Goal: Check status: Check status

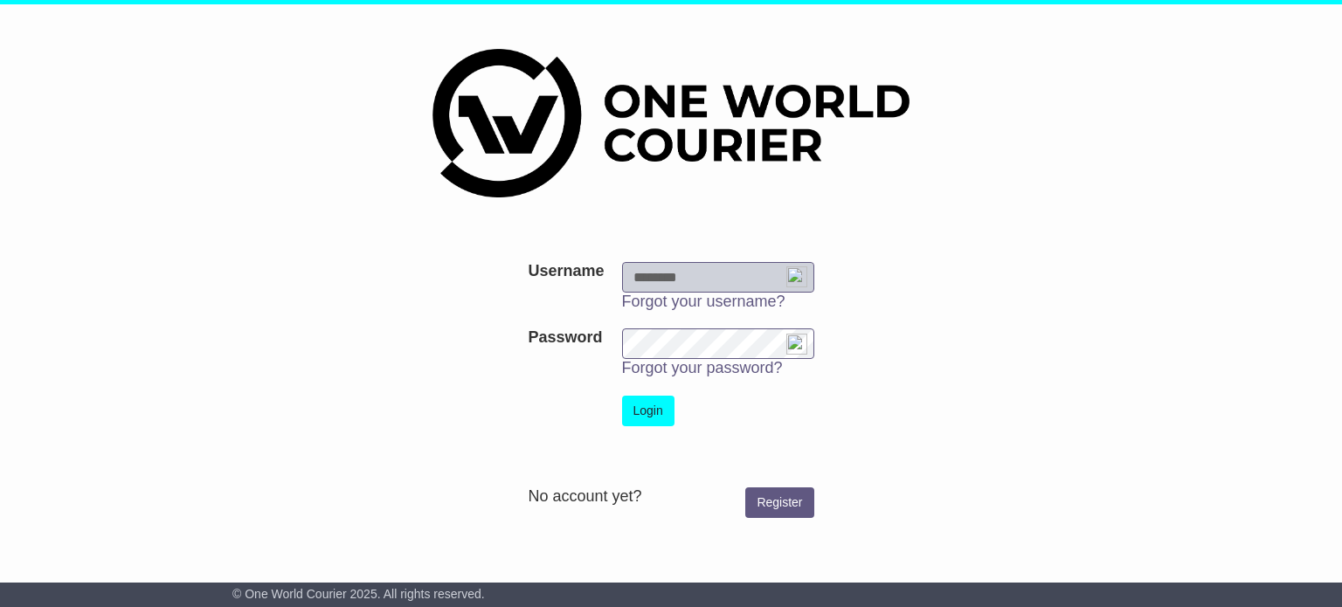
type input "**********"
click at [631, 415] on button "Login" at bounding box center [648, 411] width 52 height 31
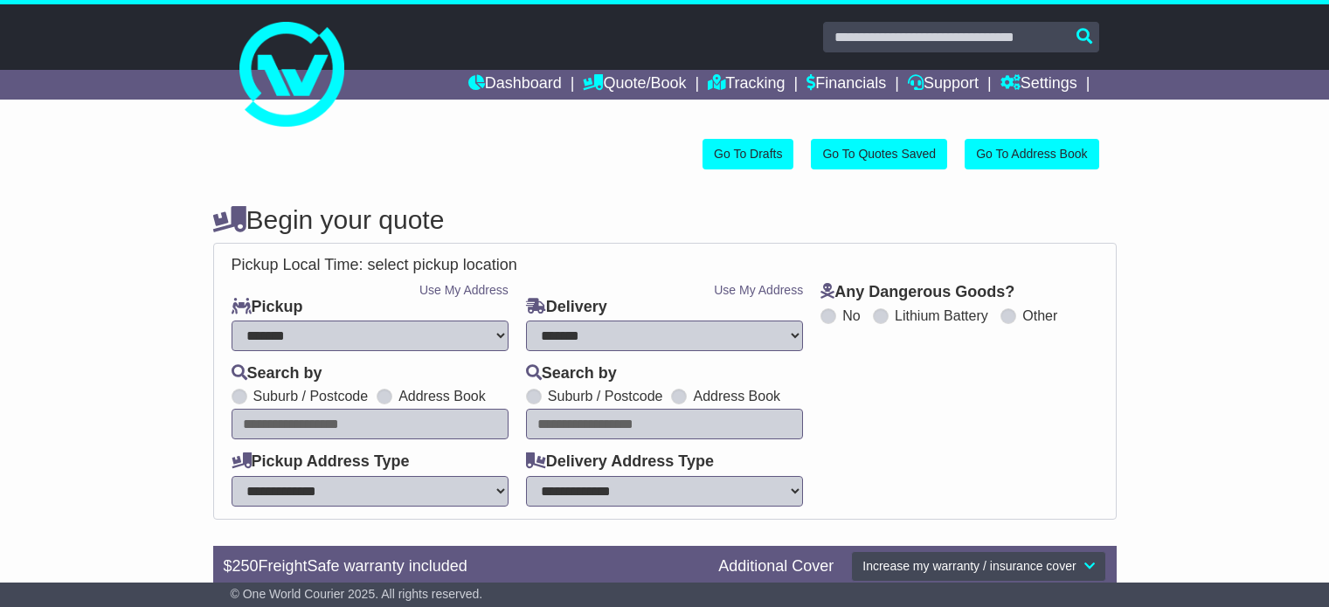
select select "**"
click at [489, 81] on link "Dashboard" at bounding box center [514, 85] width 93 height 30
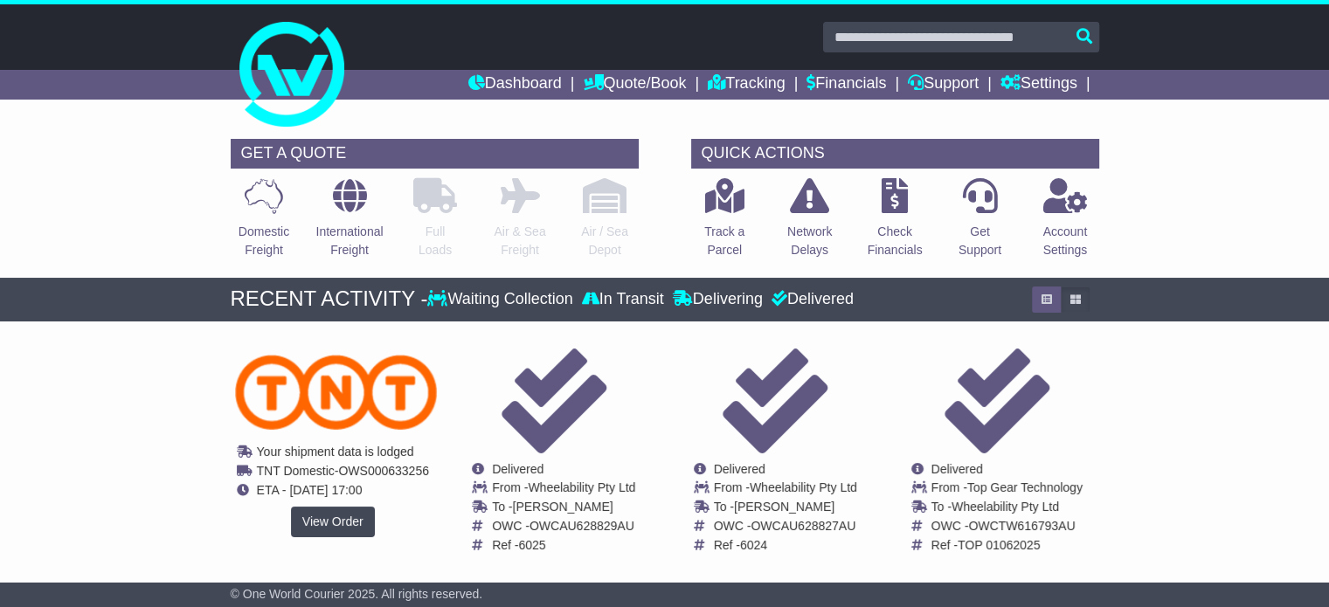
click at [385, 467] on span "OWS000633256" at bounding box center [383, 470] width 91 height 14
click at [328, 530] on link "View Order" at bounding box center [332, 522] width 84 height 31
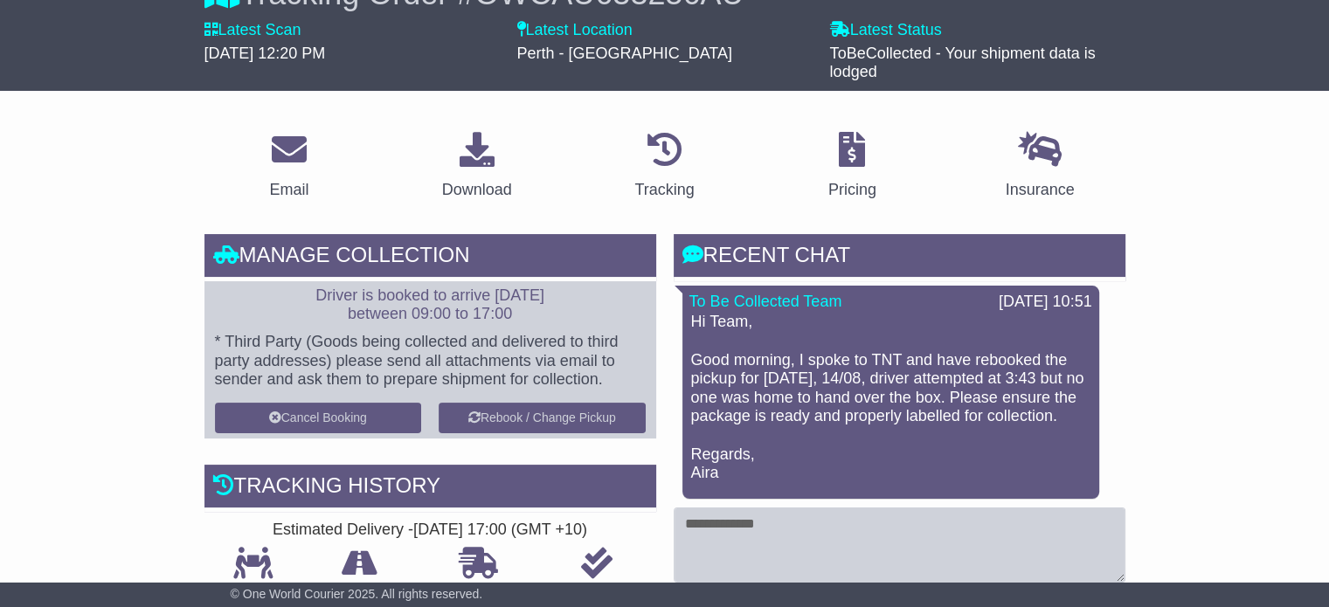
scroll to position [168, 0]
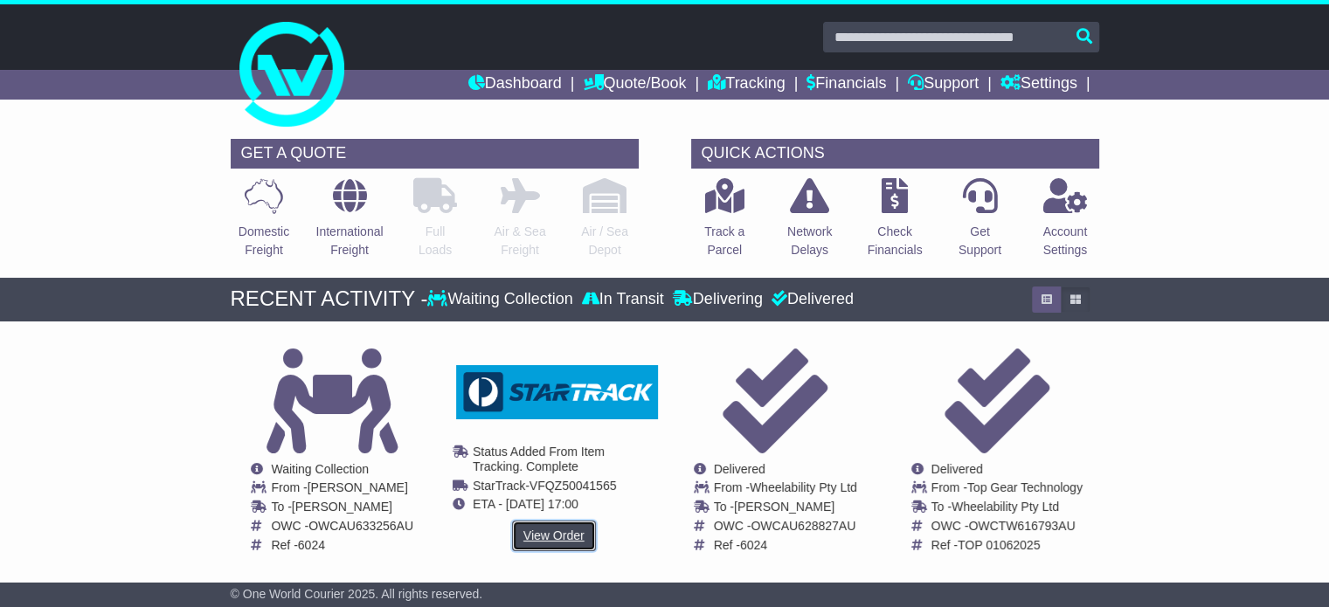
click at [565, 532] on link "View Order" at bounding box center [554, 536] width 84 height 31
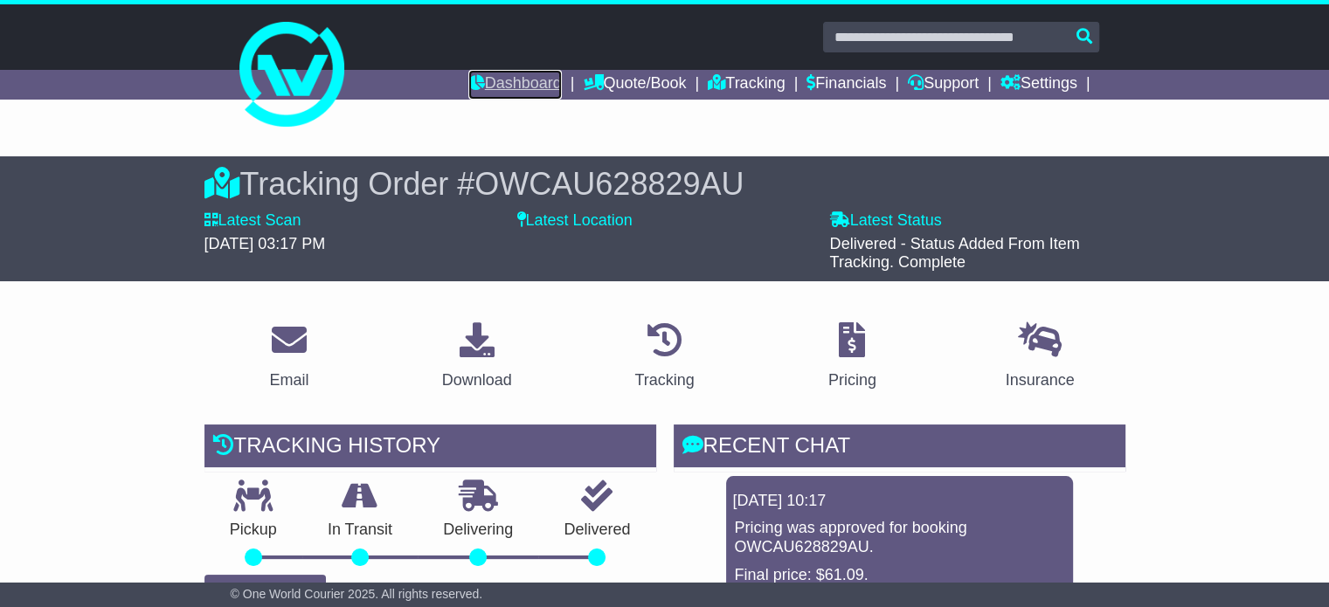
click at [507, 92] on link "Dashboard" at bounding box center [514, 85] width 93 height 30
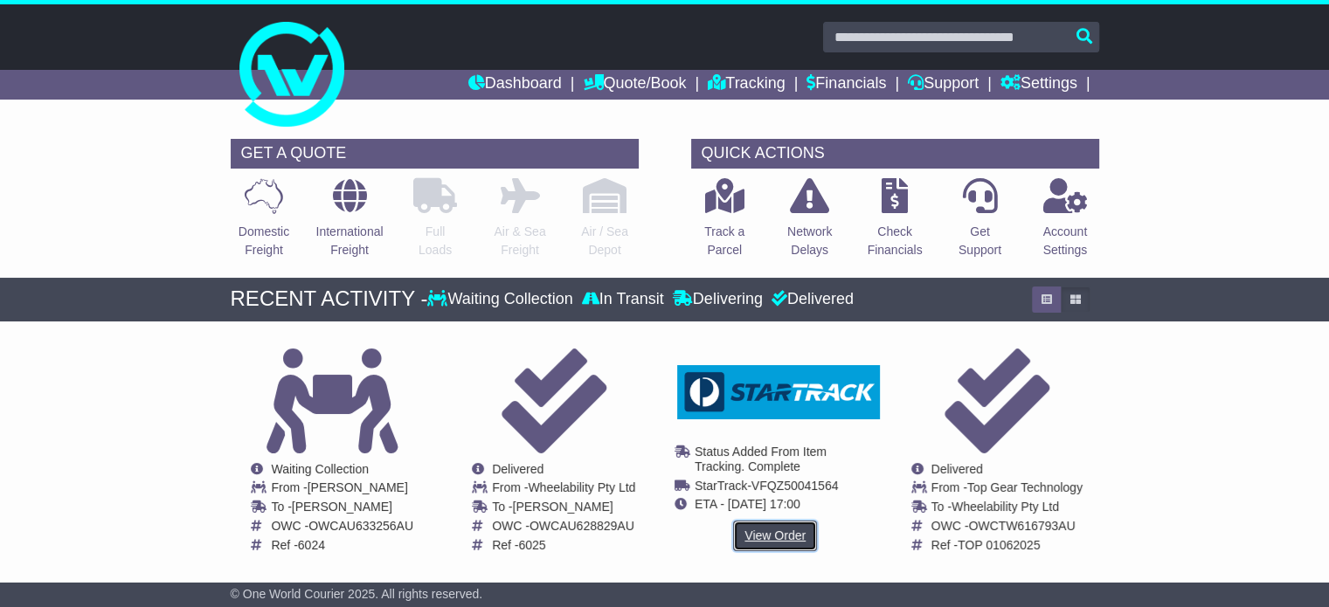
click at [755, 537] on link "View Order" at bounding box center [775, 536] width 84 height 31
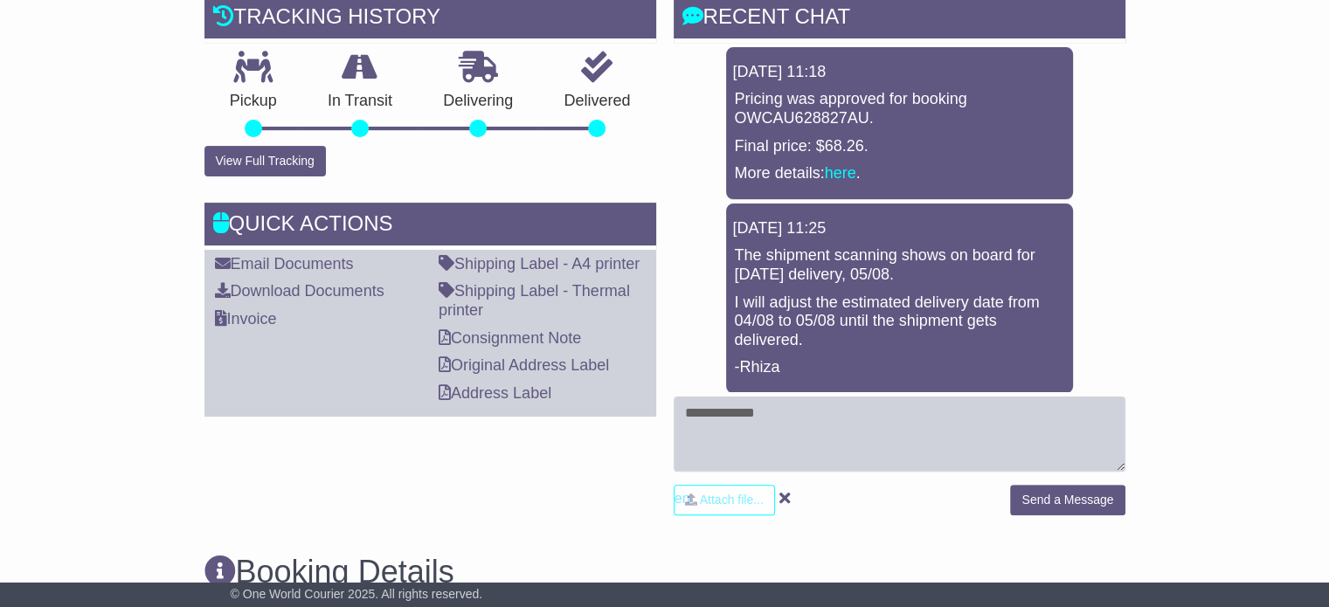
scroll to position [451, 0]
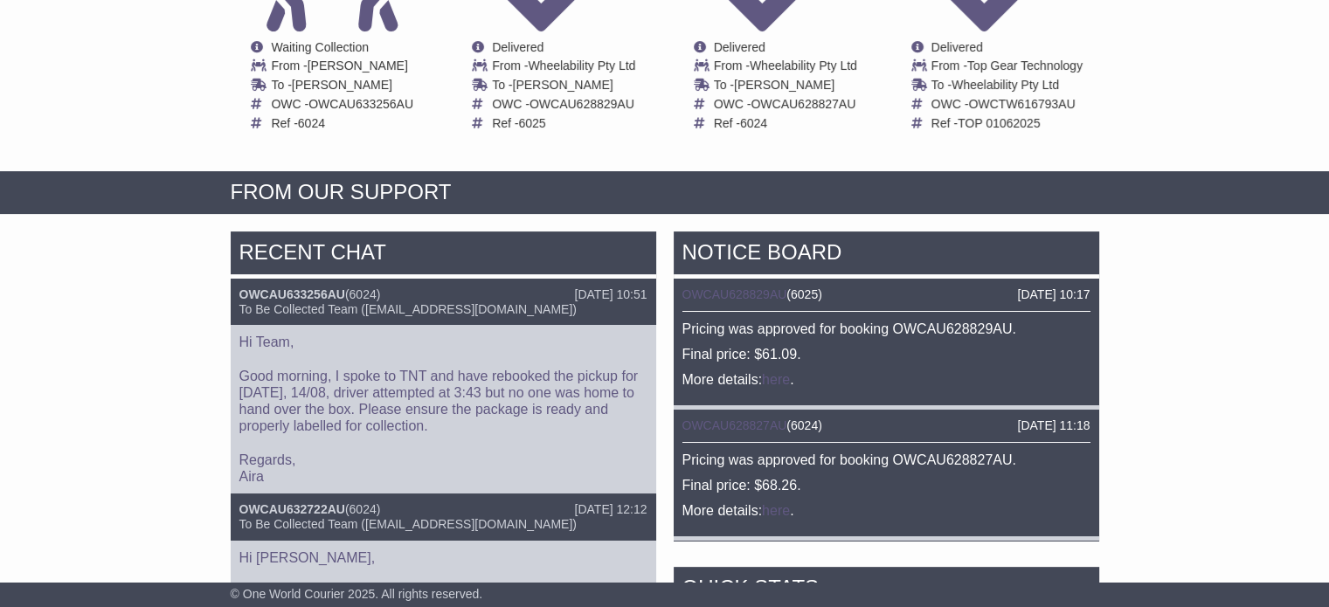
scroll to position [417, 0]
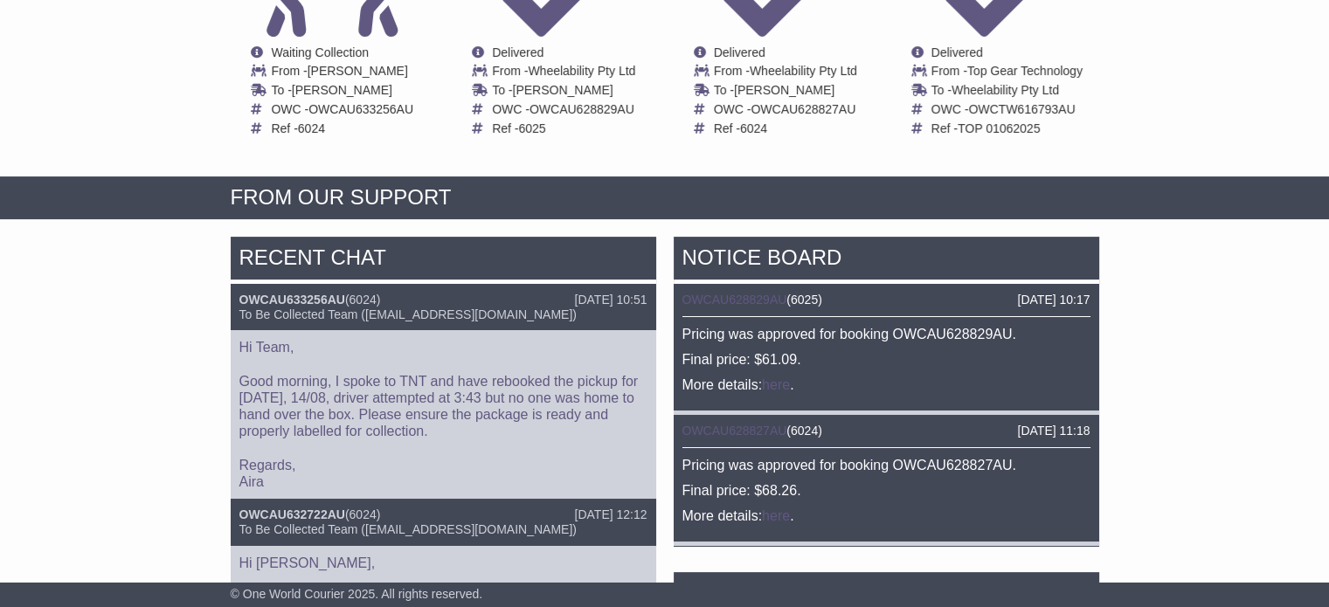
click at [308, 307] on span "To Be Collected Team ([EMAIL_ADDRESS][DOMAIN_NAME])" at bounding box center [407, 314] width 337 height 14
click at [272, 298] on link "OWCAU633256AU" at bounding box center [292, 300] width 106 height 14
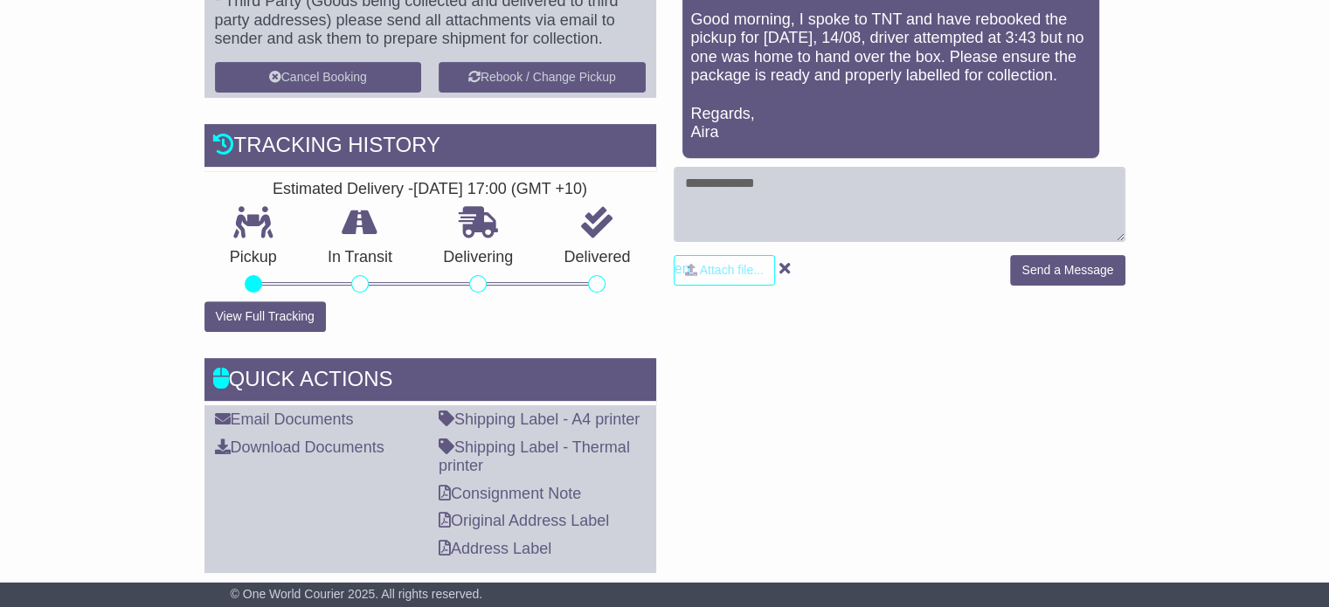
scroll to position [1062, 0]
